Goal: Task Accomplishment & Management: Use online tool/utility

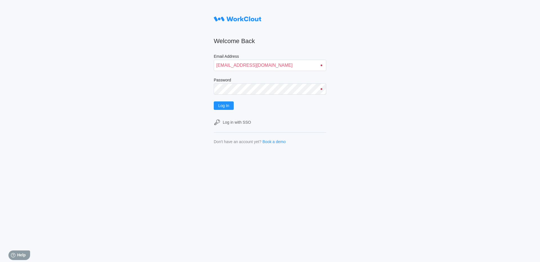
type input "[EMAIL_ADDRESS][DOMAIN_NAME]"
click at [214, 101] on button "Log In" at bounding box center [224, 105] width 20 height 8
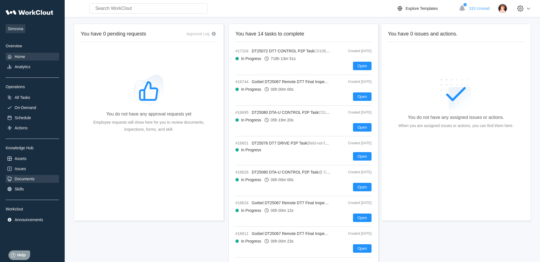
click at [24, 180] on div "Documents" at bounding box center [25, 178] width 20 height 5
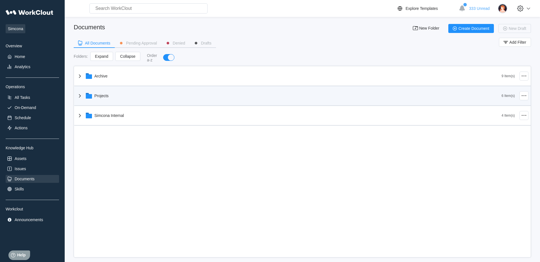
click at [99, 98] on div "Projects" at bounding box center [102, 95] width 14 height 5
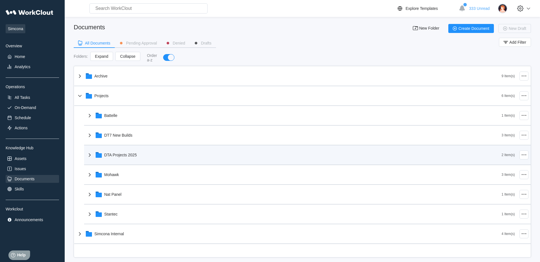
click at [120, 157] on div "DTA Projects 2025" at bounding box center [120, 154] width 33 height 5
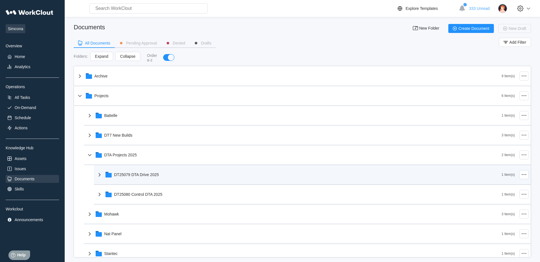
click at [140, 177] on div "DT25079 DTA Drive 2025" at bounding box center [136, 174] width 45 height 5
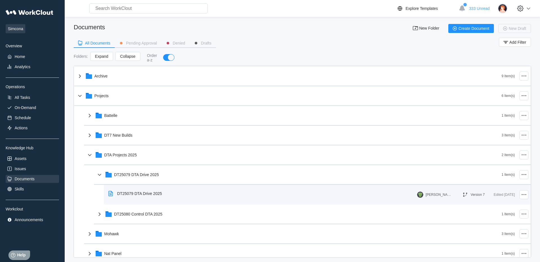
click at [156, 197] on div "DT25079 DTA Drive 2025" at bounding box center [136, 193] width 60 height 13
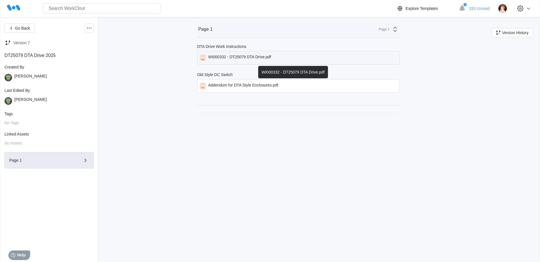
click at [250, 56] on div "WI000332 - DT25079 DTA Drive.pdf" at bounding box center [239, 58] width 63 height 6
